Goal: Information Seeking & Learning: Learn about a topic

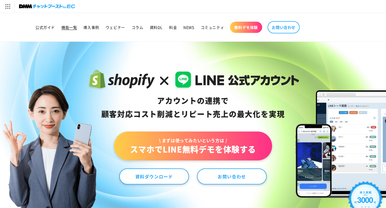
click at [70, 24] on link "機能一覧" at bounding box center [69, 27] width 22 height 11
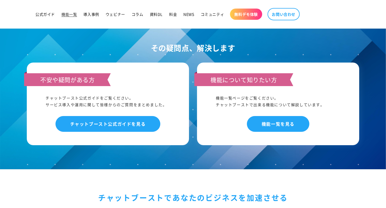
scroll to position [2488, 0]
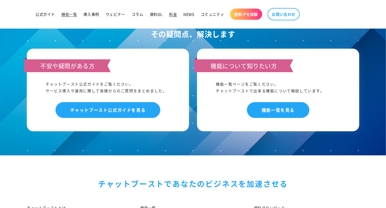
click at [168, 16] on link "料金" at bounding box center [173, 14] width 14 height 11
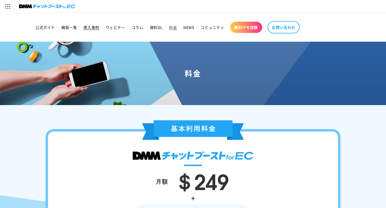
click at [90, 31] on link "導入事例" at bounding box center [91, 27] width 22 height 11
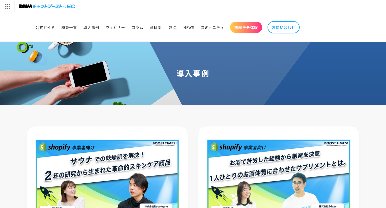
click at [69, 26] on span "機能一覧" at bounding box center [69, 27] width 16 height 5
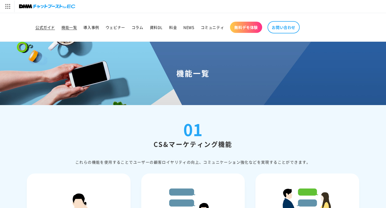
click at [48, 33] on link "公式ガイド" at bounding box center [45, 27] width 26 height 11
click at [112, 26] on span "ウェビナー" at bounding box center [115, 27] width 20 height 5
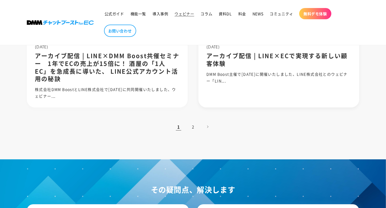
scroll to position [562, 0]
